Goal: Task Accomplishment & Management: Manage account settings

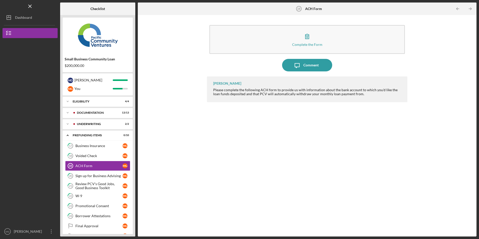
scroll to position [12, 0]
click at [47, 232] on icon "Icon/Overflow" at bounding box center [51, 231] width 13 height 13
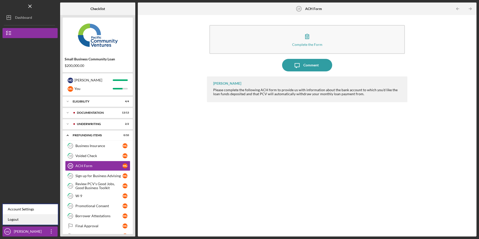
click at [39, 220] on link "Logout" at bounding box center [30, 220] width 55 height 10
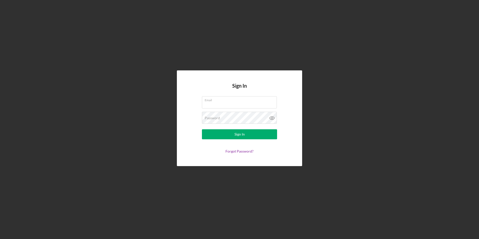
type input "[EMAIL_ADDRESS][DOMAIN_NAME]"
